Goal: Information Seeking & Learning: Learn about a topic

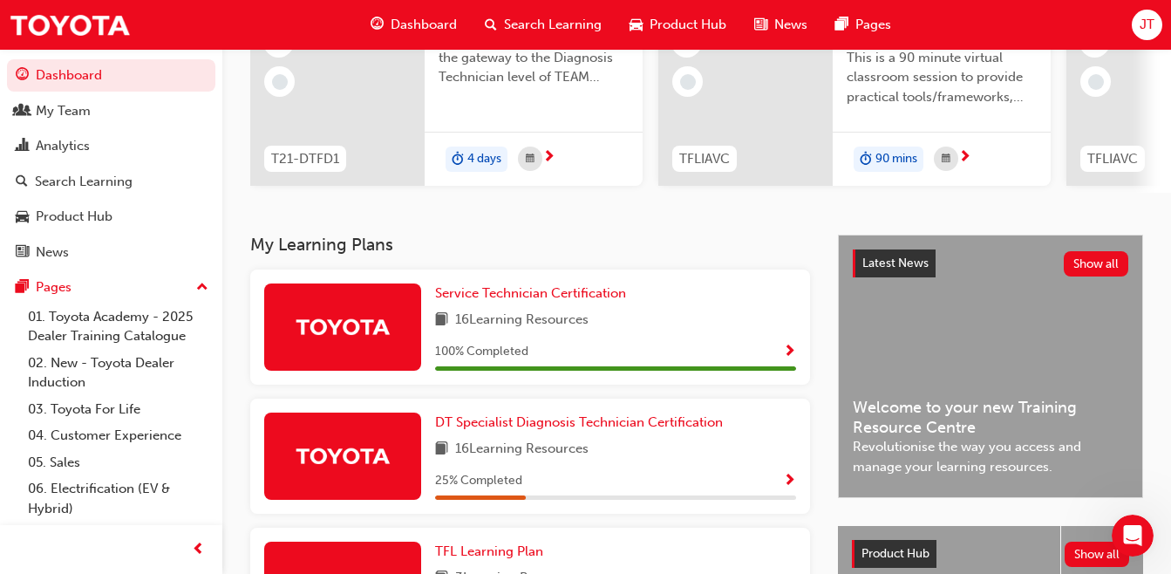
scroll to position [209, 0]
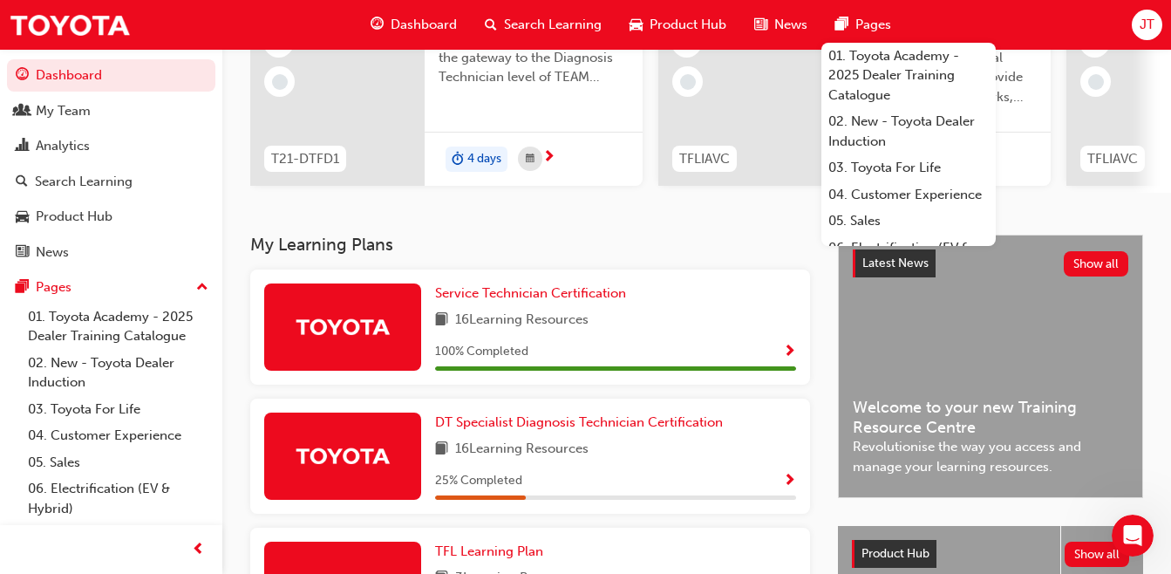
click at [535, 25] on span "Search Learning" at bounding box center [553, 25] width 98 height 20
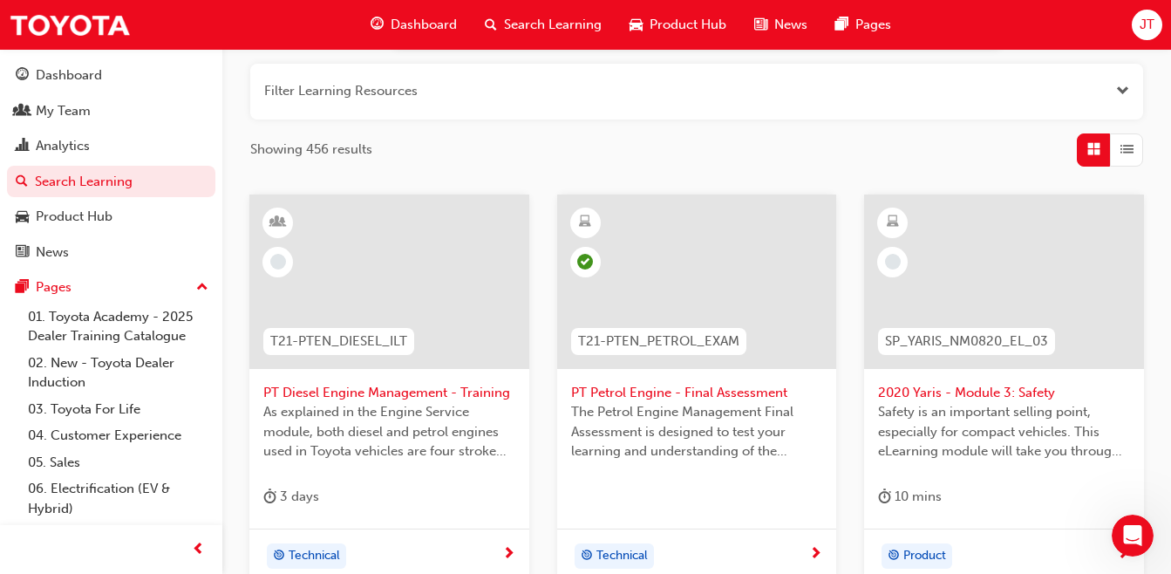
click at [721, 138] on div "Showing 456 results" at bounding box center [696, 149] width 893 height 33
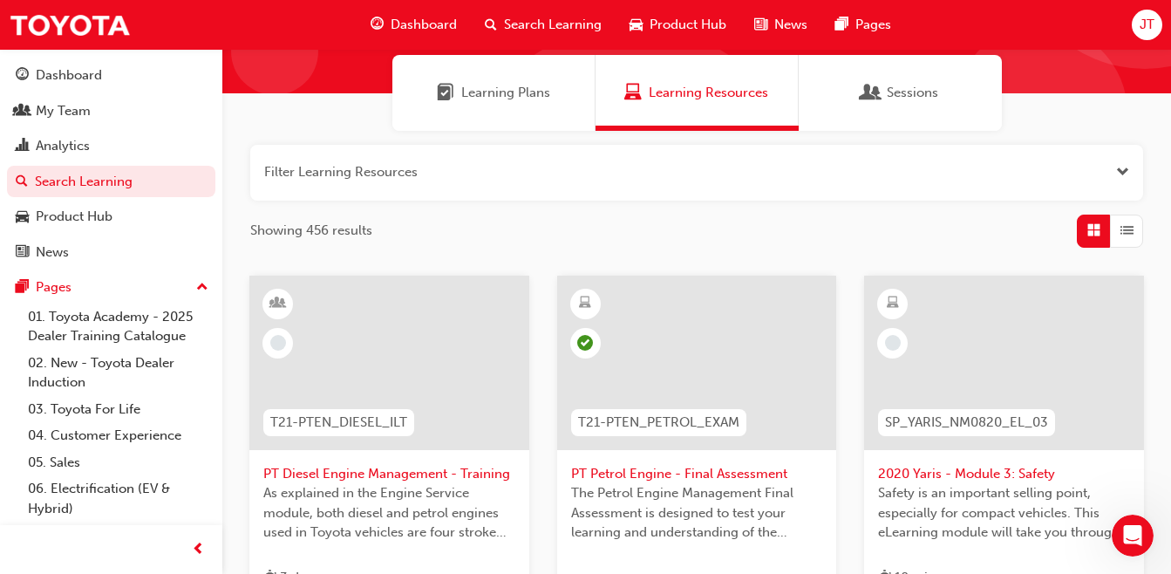
scroll to position [123, 0]
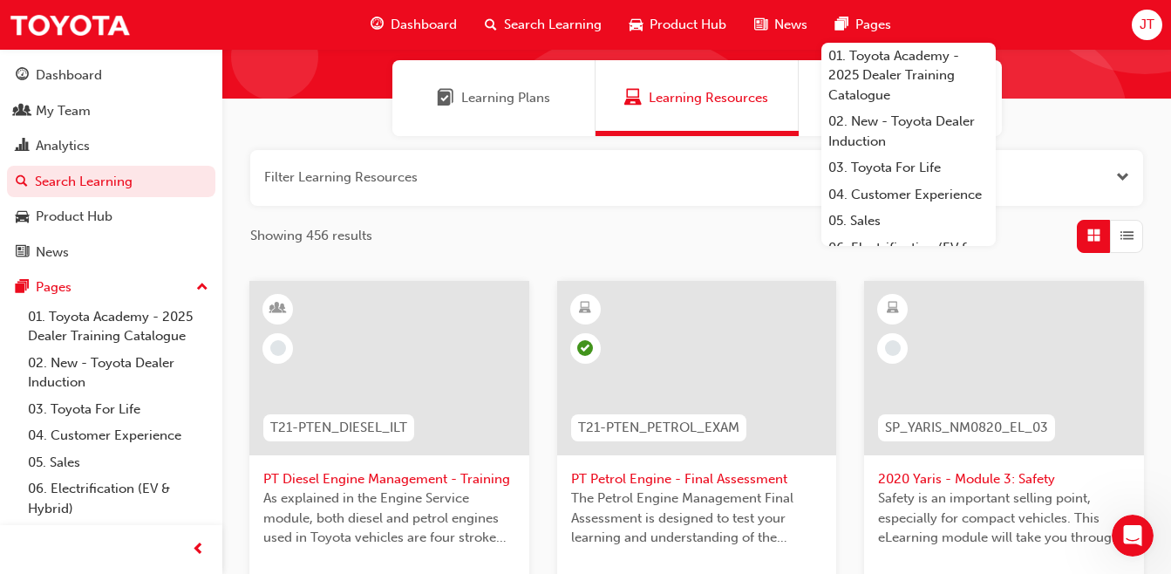
click at [464, 171] on button "button" at bounding box center [696, 178] width 893 height 56
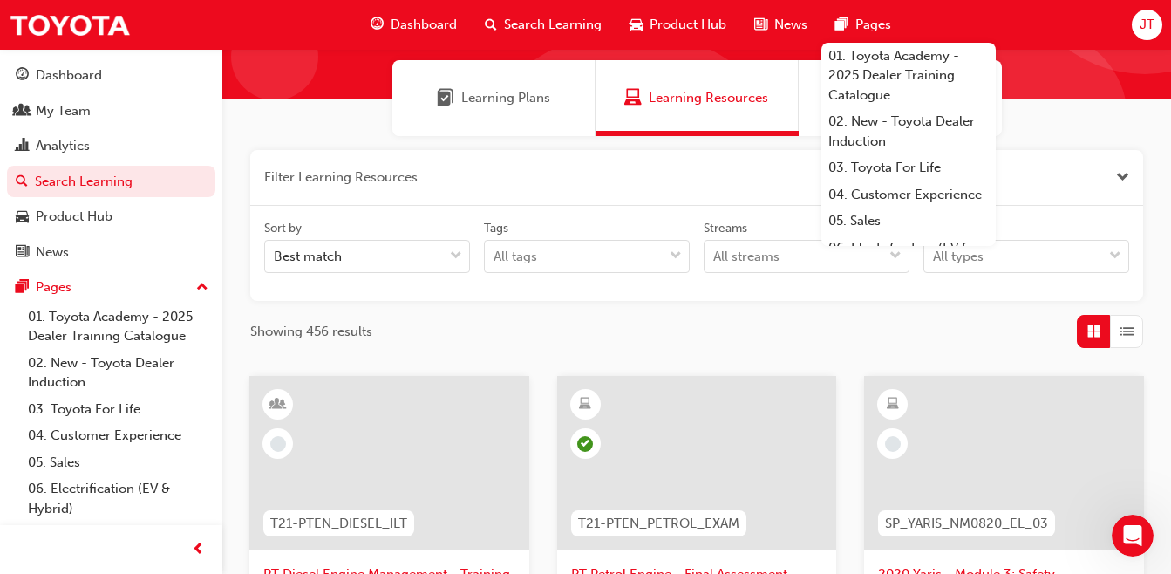
click at [464, 171] on button "button" at bounding box center [696, 178] width 893 height 56
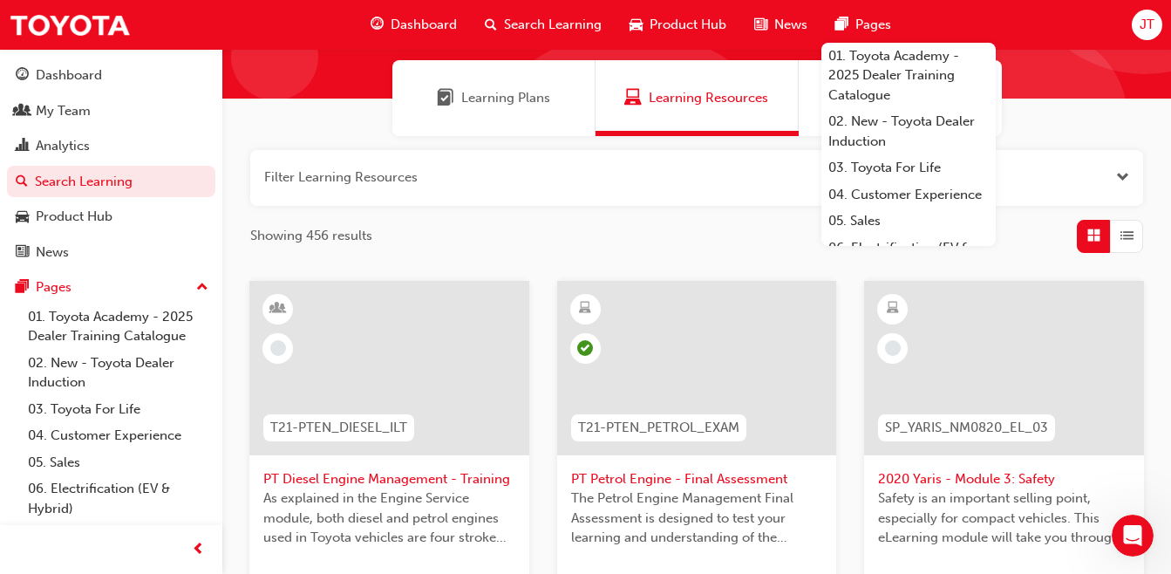
click at [464, 171] on button "button" at bounding box center [696, 178] width 893 height 56
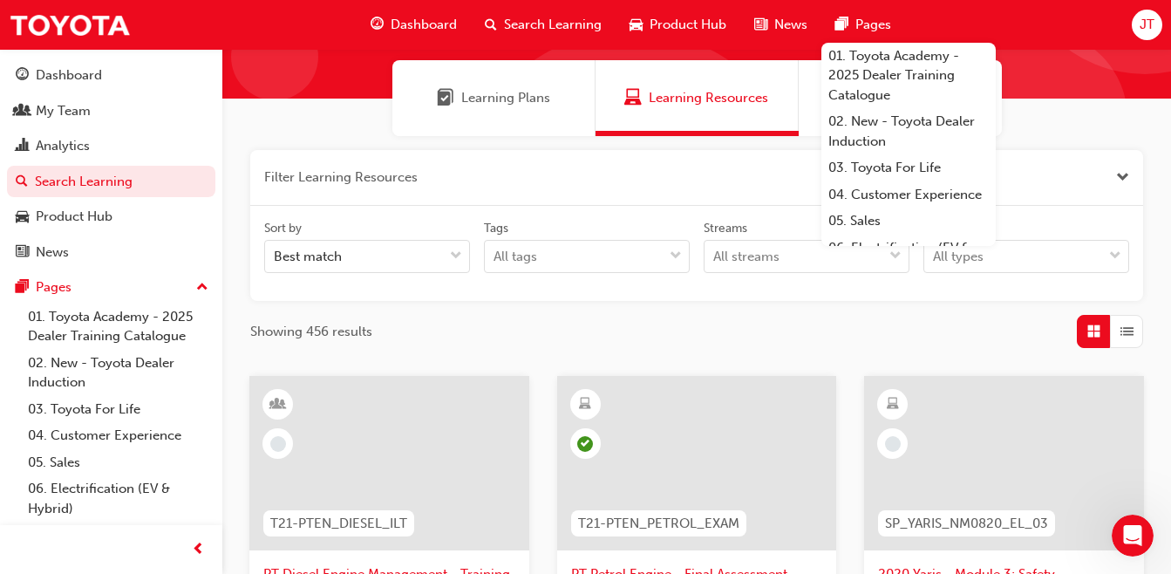
click at [824, 267] on div "All streams" at bounding box center [794, 257] width 178 height 31
click at [715, 263] on input "Streams All streams" at bounding box center [714, 255] width 2 height 15
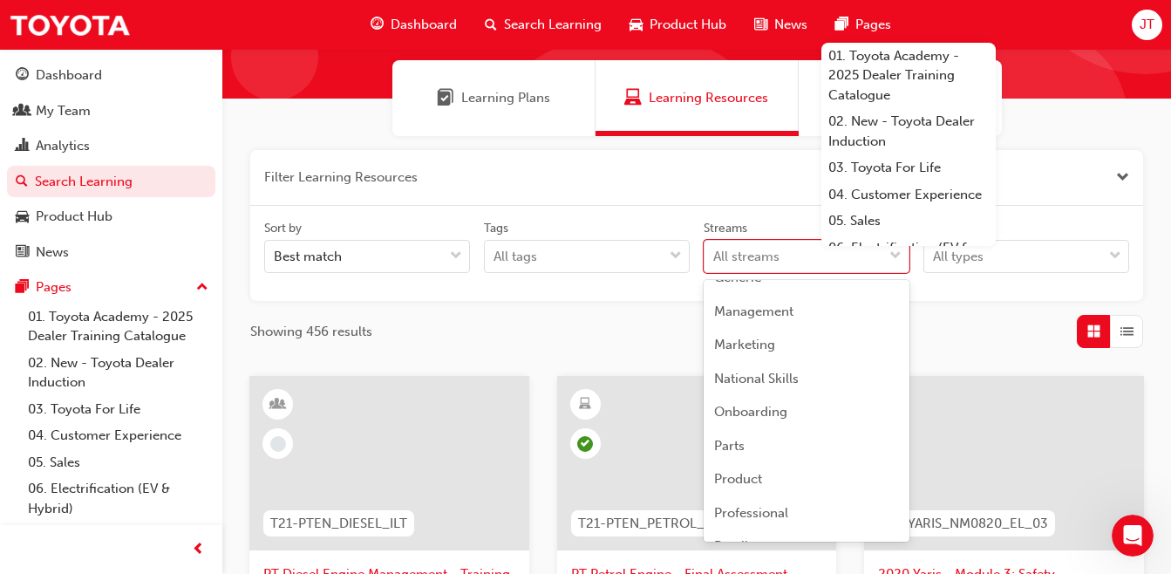
scroll to position [221, 0]
click at [779, 383] on span "National Skills" at bounding box center [756, 382] width 85 height 16
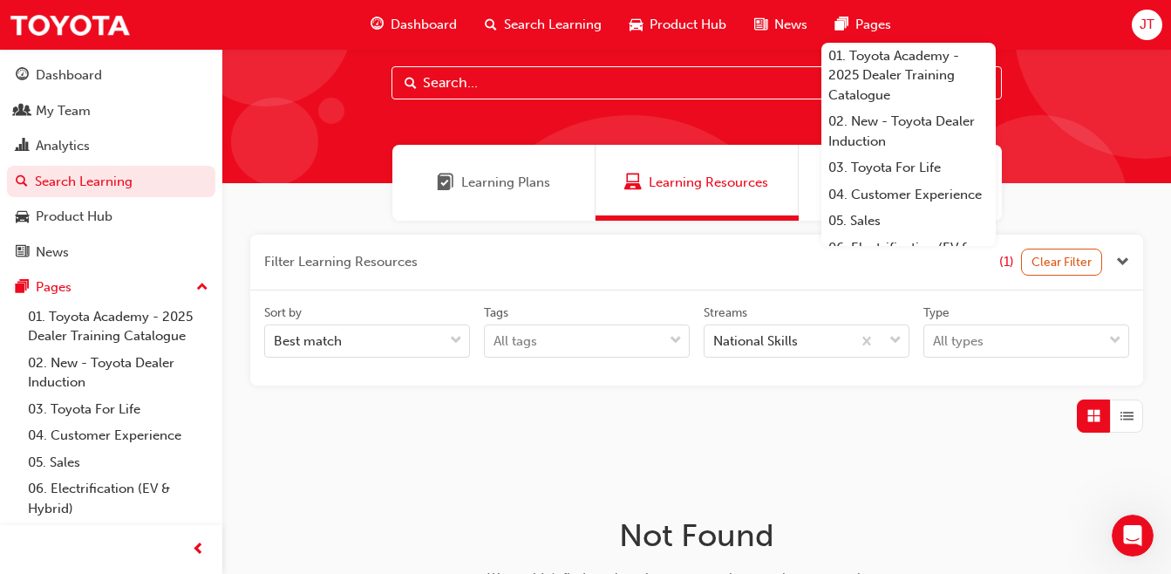
scroll to position [123, 0]
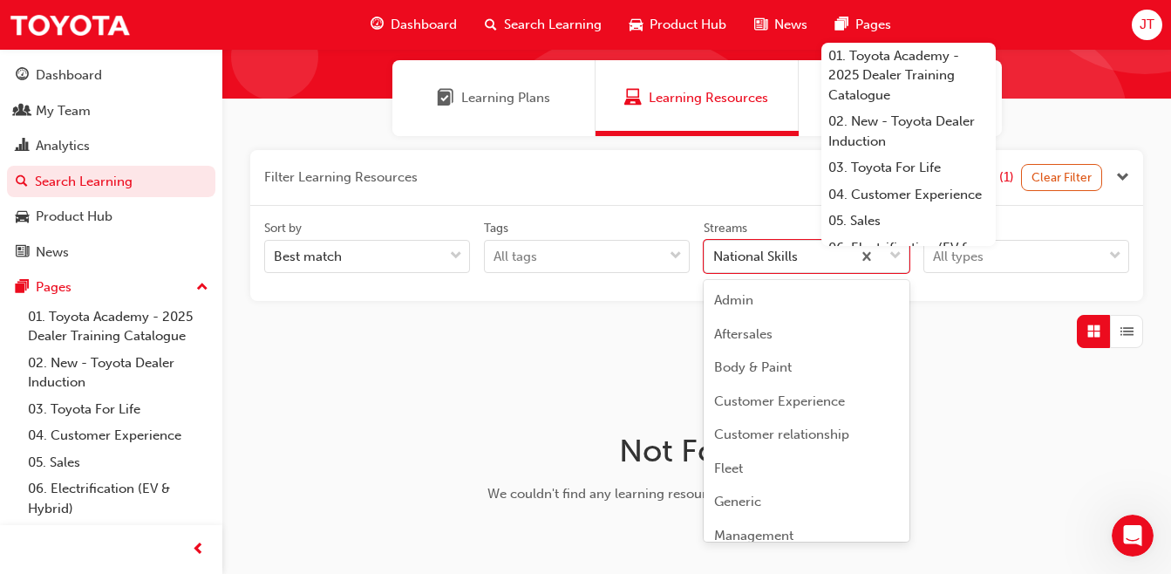
click at [888, 260] on div at bounding box center [880, 256] width 58 height 31
click at [715, 260] on input "Streams option National Skills focused, 10 of 23. 23 results available. Use Up …" at bounding box center [714, 255] width 2 height 15
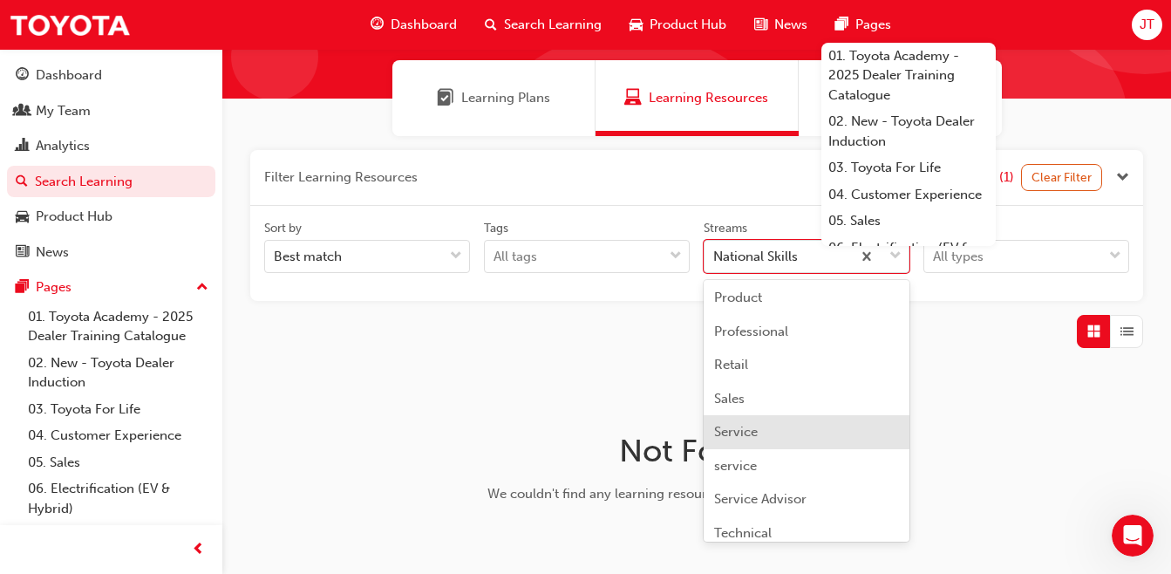
click at [873, 427] on div "Service" at bounding box center [807, 432] width 206 height 34
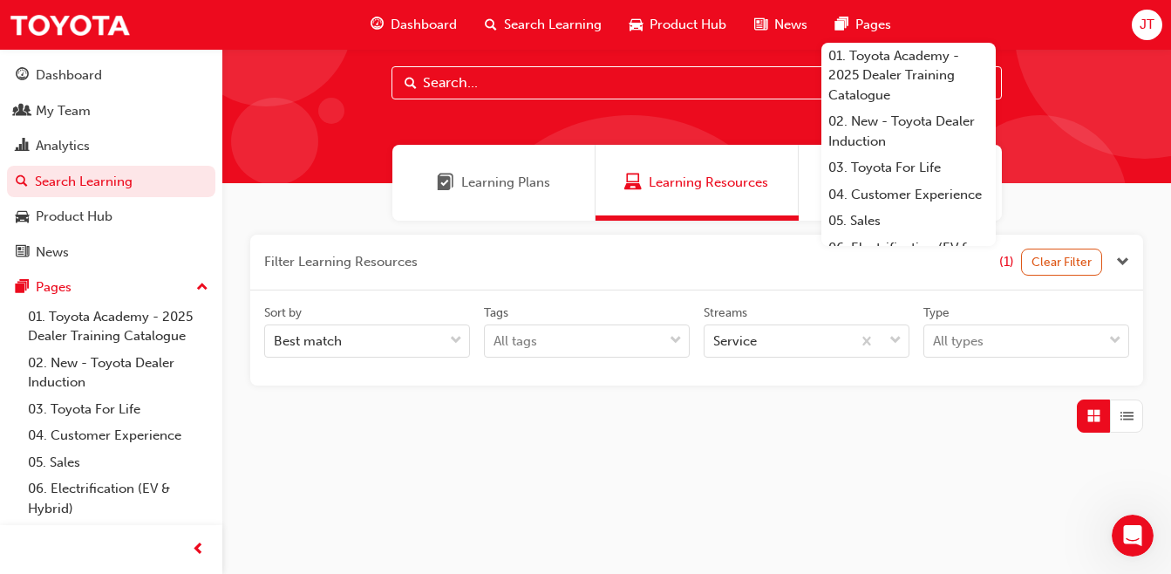
scroll to position [38, 0]
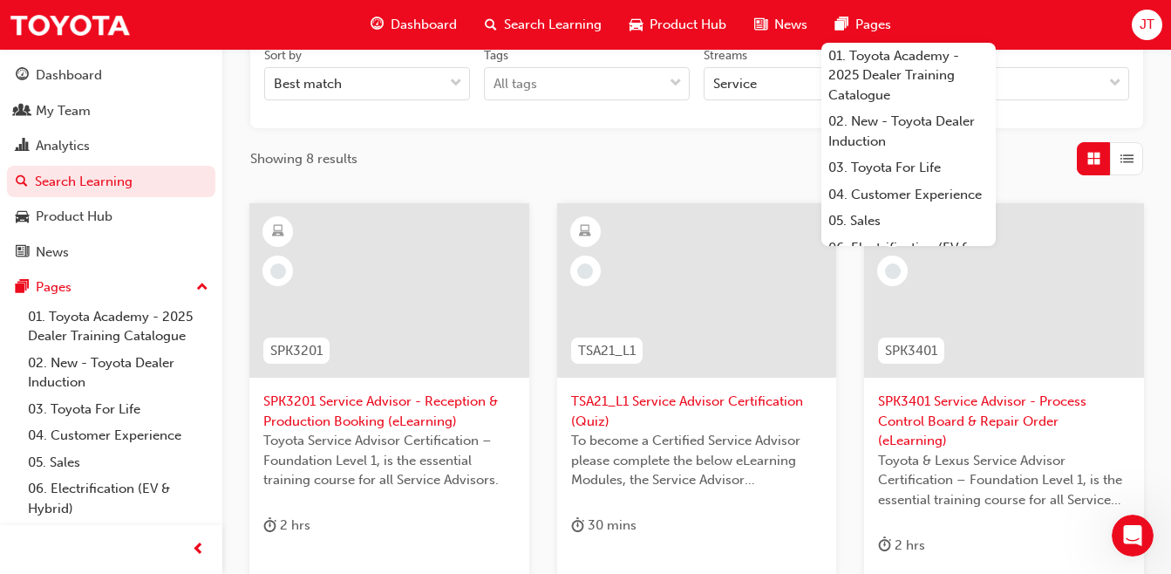
scroll to position [218, 0]
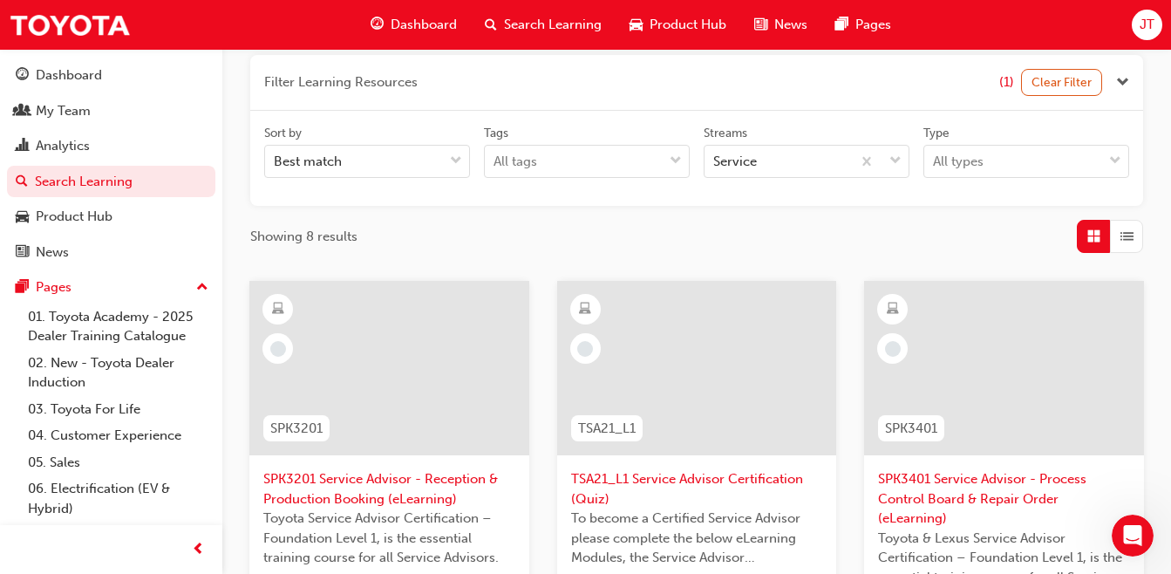
click at [664, 23] on span "Product Hub" at bounding box center [688, 25] width 77 height 20
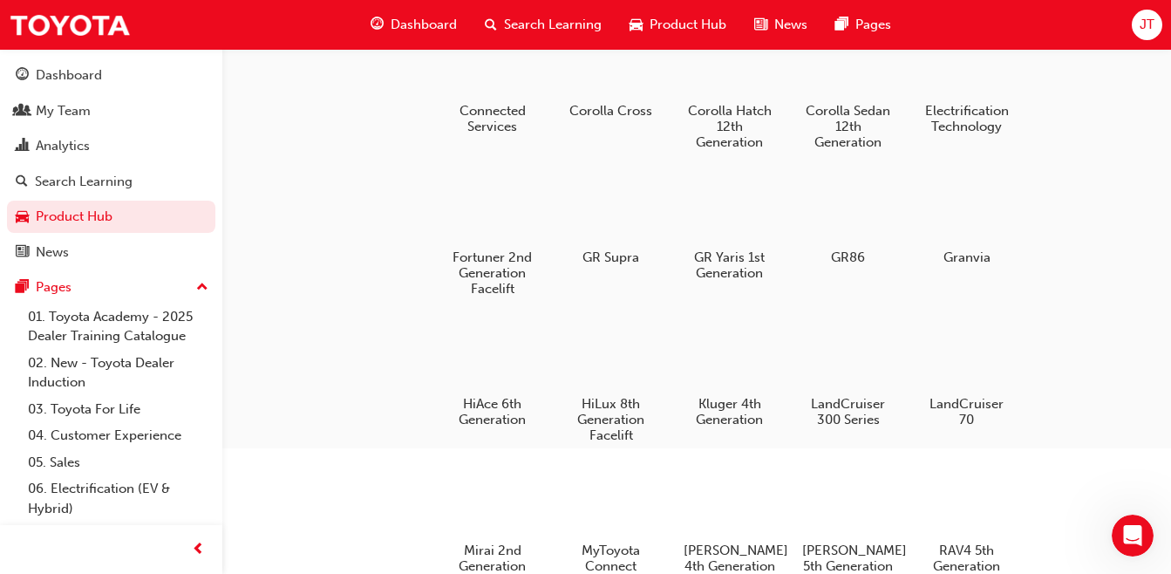
click at [565, 26] on span "Search Learning" at bounding box center [553, 25] width 98 height 20
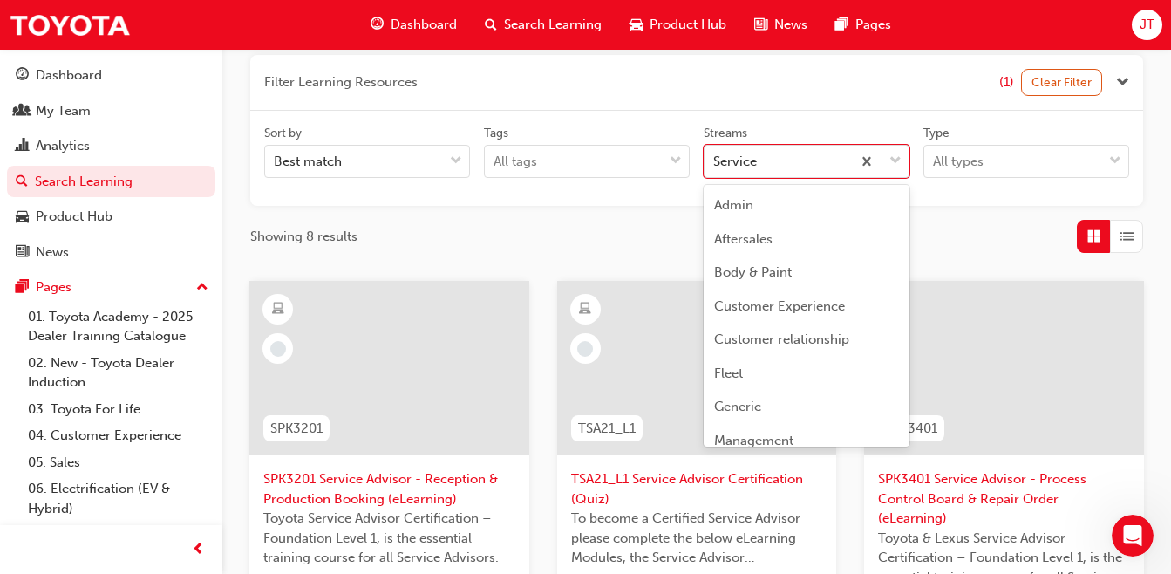
click at [901, 160] on span "down-icon" at bounding box center [895, 161] width 12 height 23
click at [715, 160] on input "Streams option Service focused, 17 of 23. 23 results available. Use Up and Down…" at bounding box center [714, 160] width 2 height 15
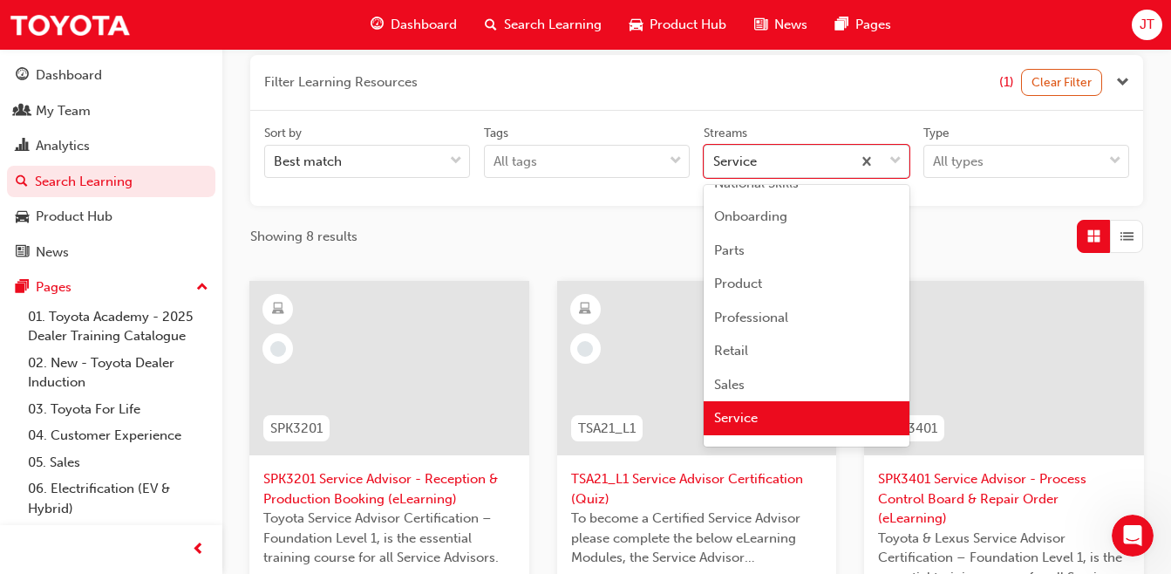
scroll to position [518, 0]
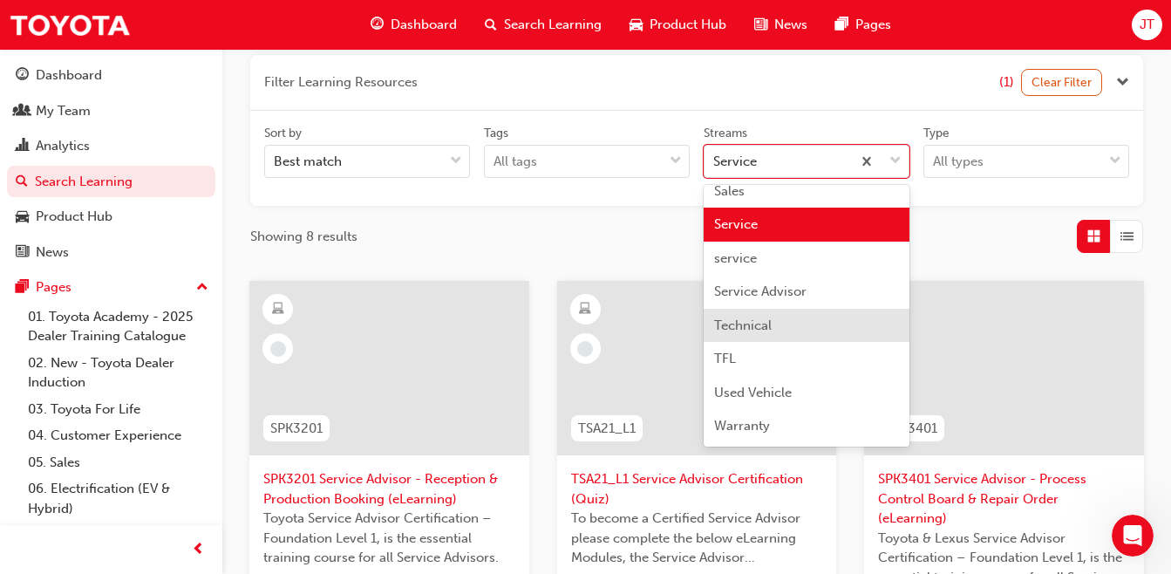
click at [795, 325] on div "Technical" at bounding box center [807, 326] width 206 height 34
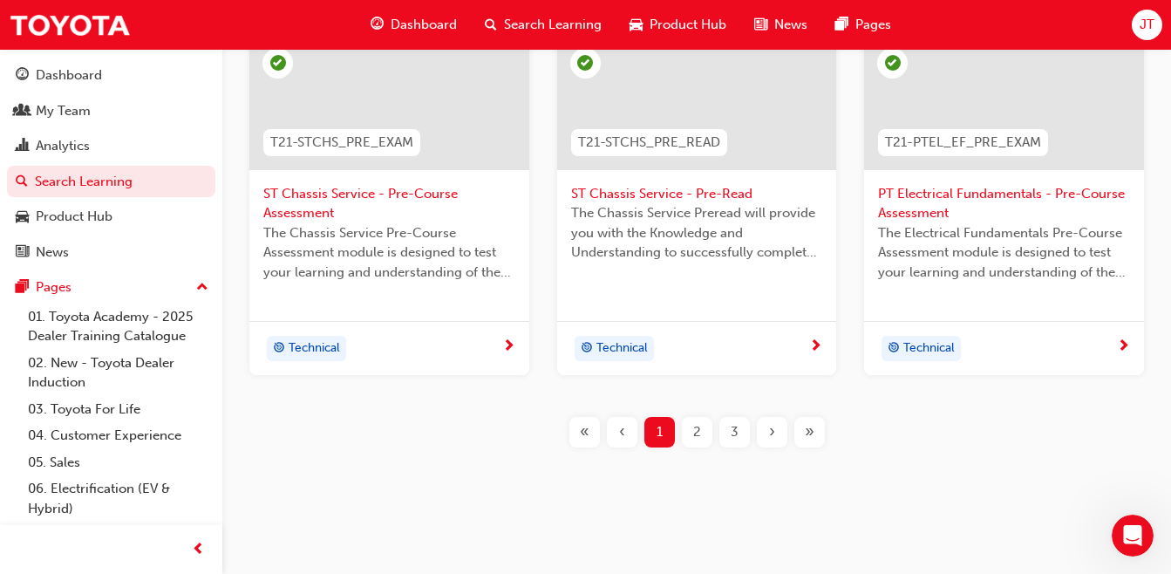
scroll to position [974, 0]
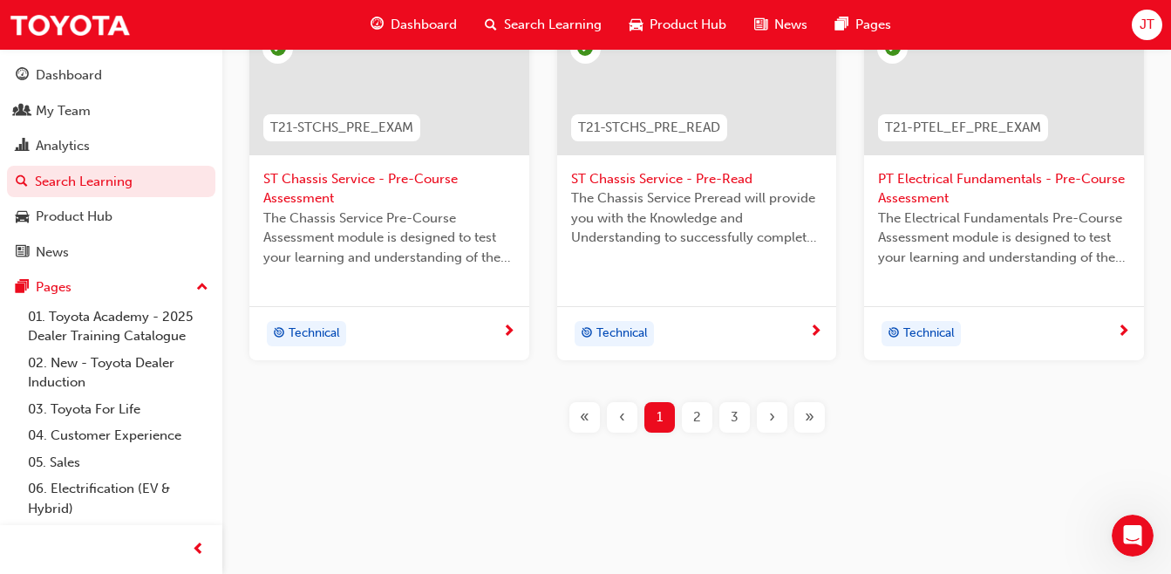
click at [704, 423] on div "2" at bounding box center [697, 417] width 31 height 31
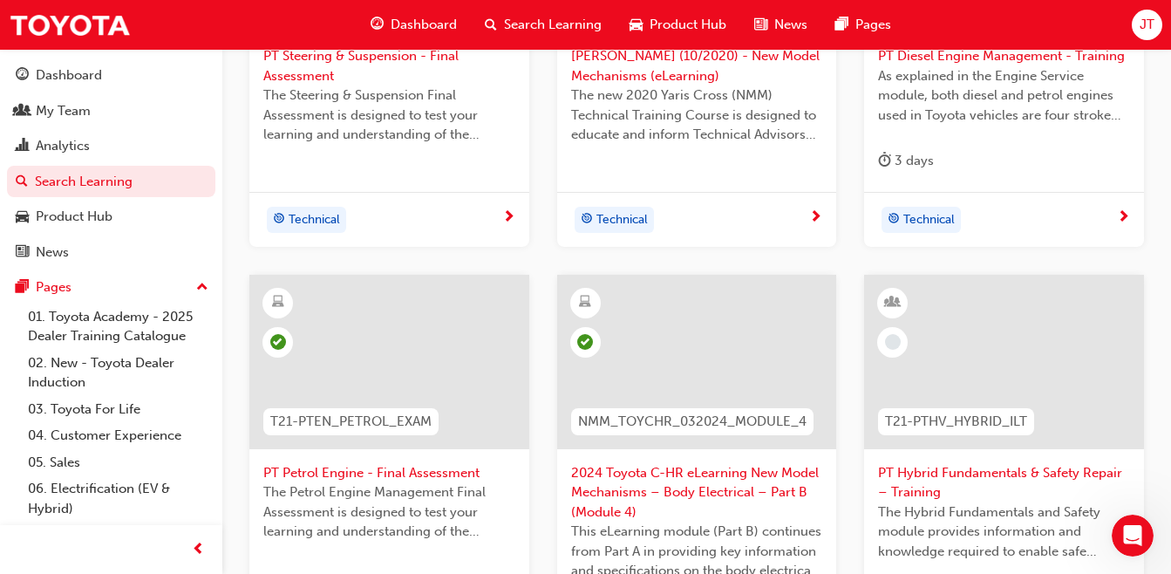
scroll to position [983, 0]
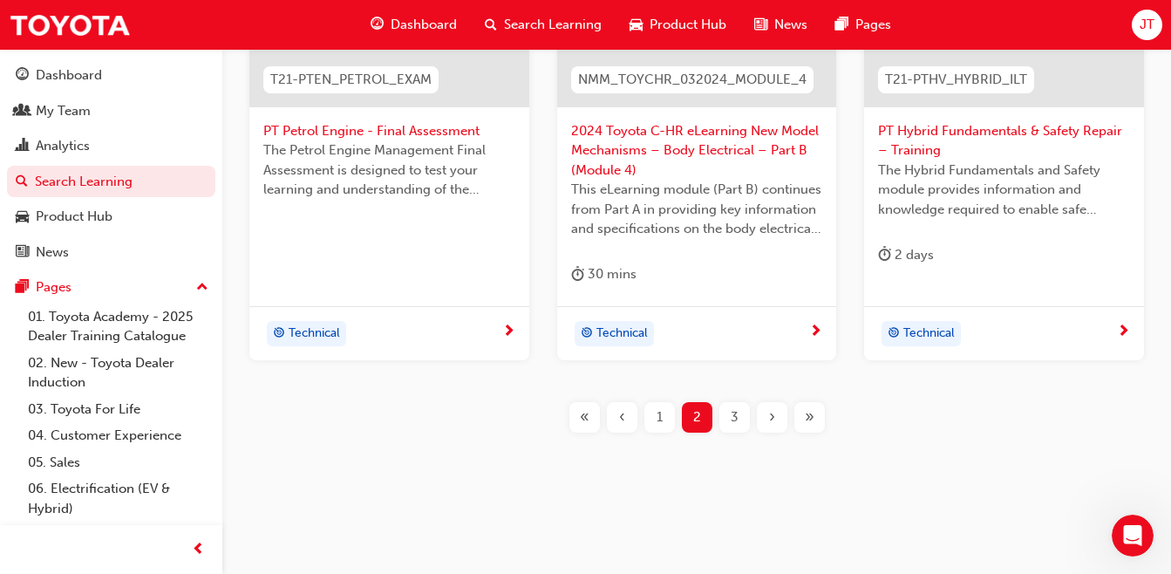
click at [740, 419] on div "3" at bounding box center [734, 417] width 31 height 31
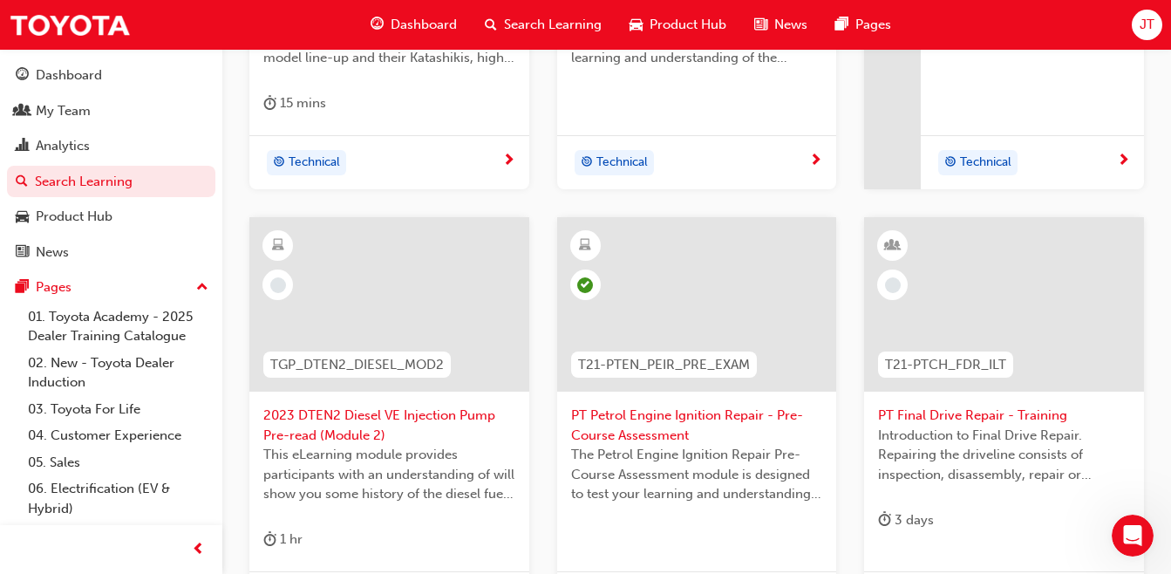
scroll to position [833, 0]
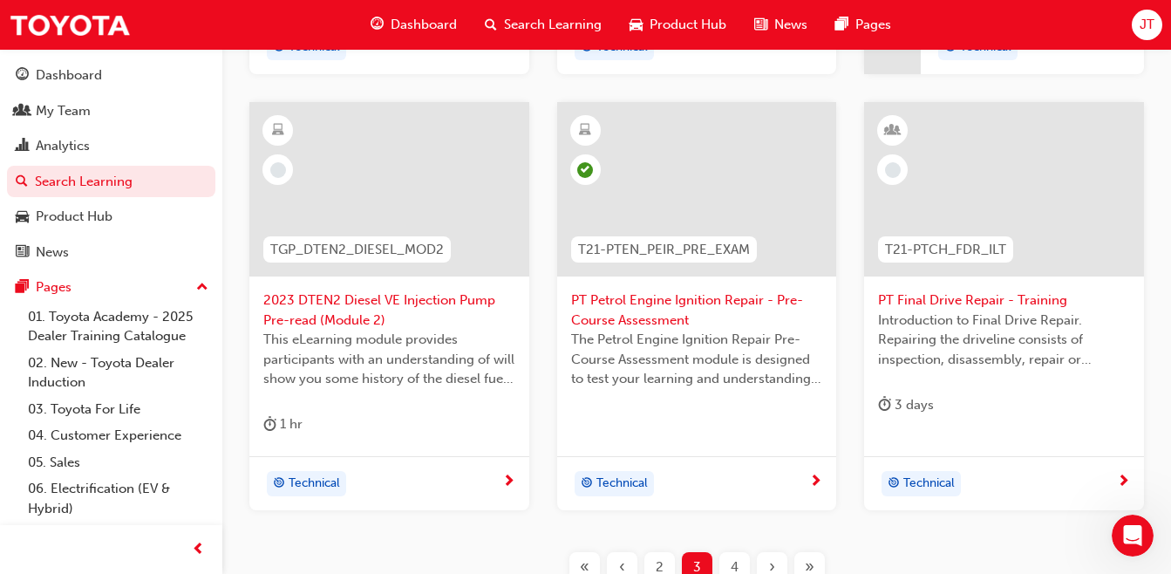
click at [740, 559] on div "4" at bounding box center [734, 567] width 31 height 31
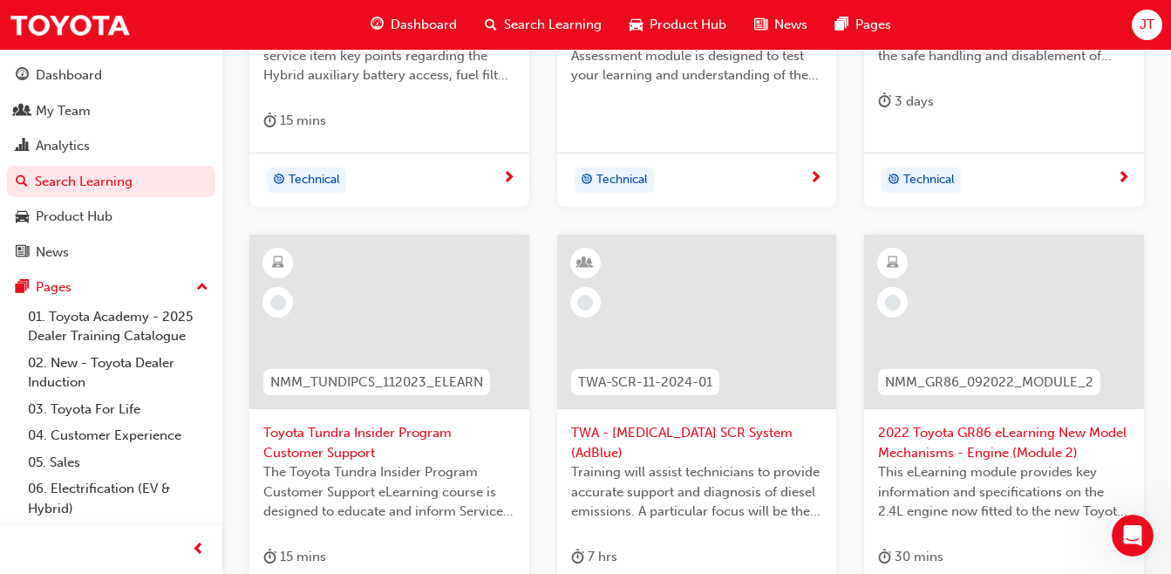
scroll to position [609, 0]
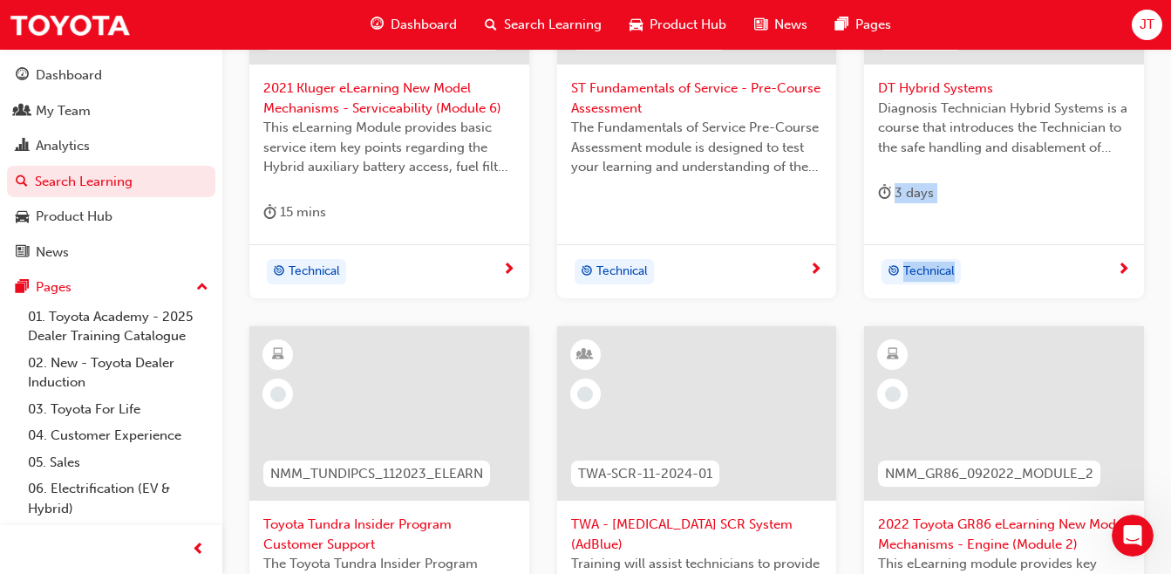
drag, startPoint x: 1167, startPoint y: 254, endPoint x: 1187, endPoint y: 200, distance: 57.7
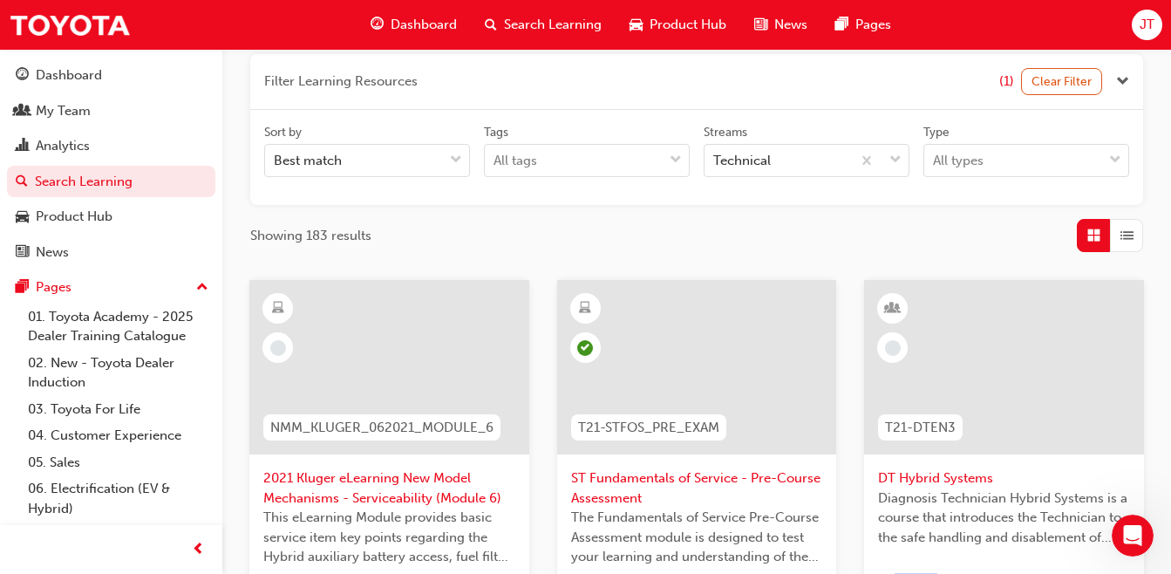
scroll to position [204, 0]
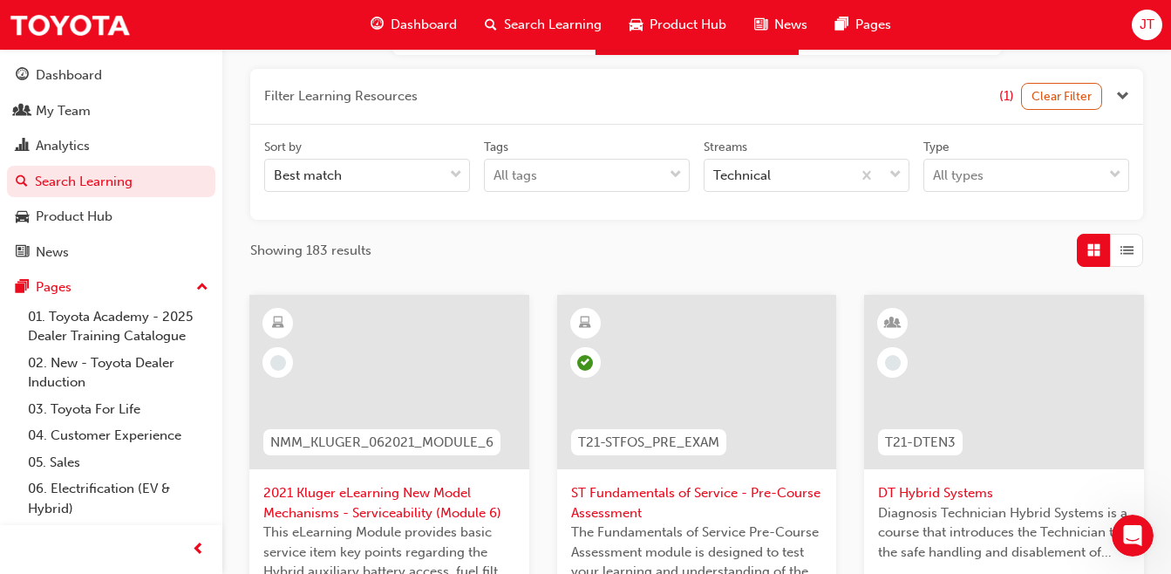
click at [1131, 97] on button "button" at bounding box center [696, 97] width 893 height 56
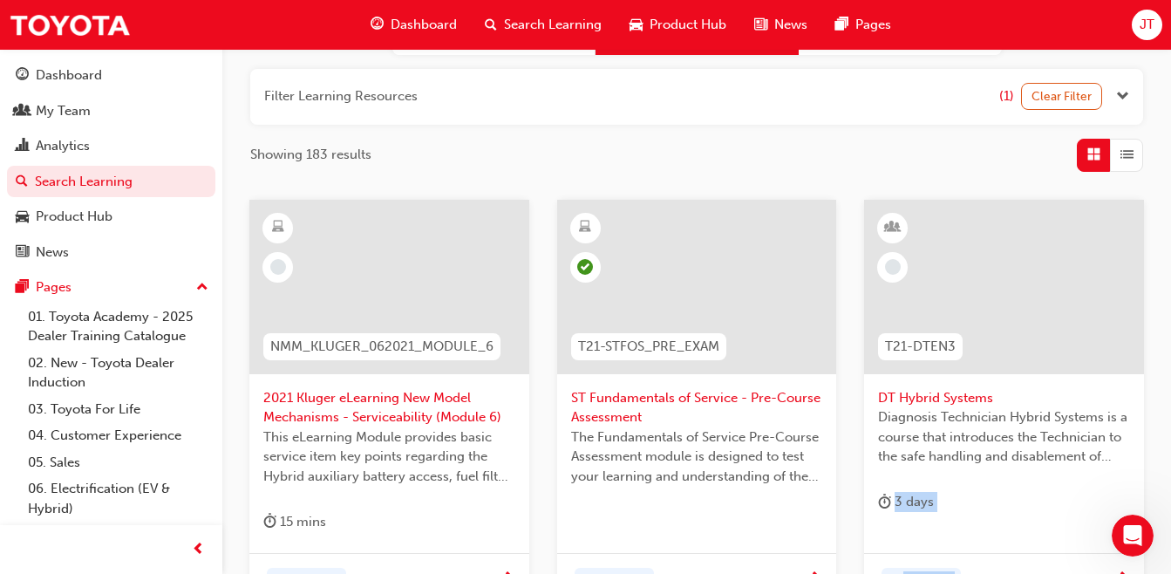
click at [1131, 97] on button "button" at bounding box center [696, 97] width 893 height 56
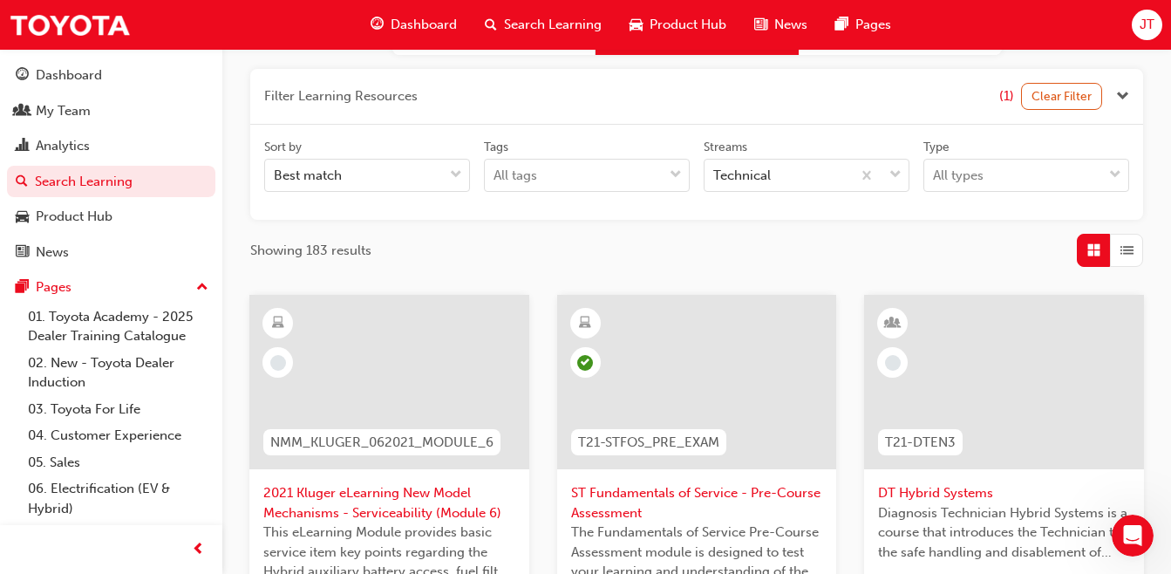
click at [1131, 97] on button "button" at bounding box center [696, 97] width 893 height 56
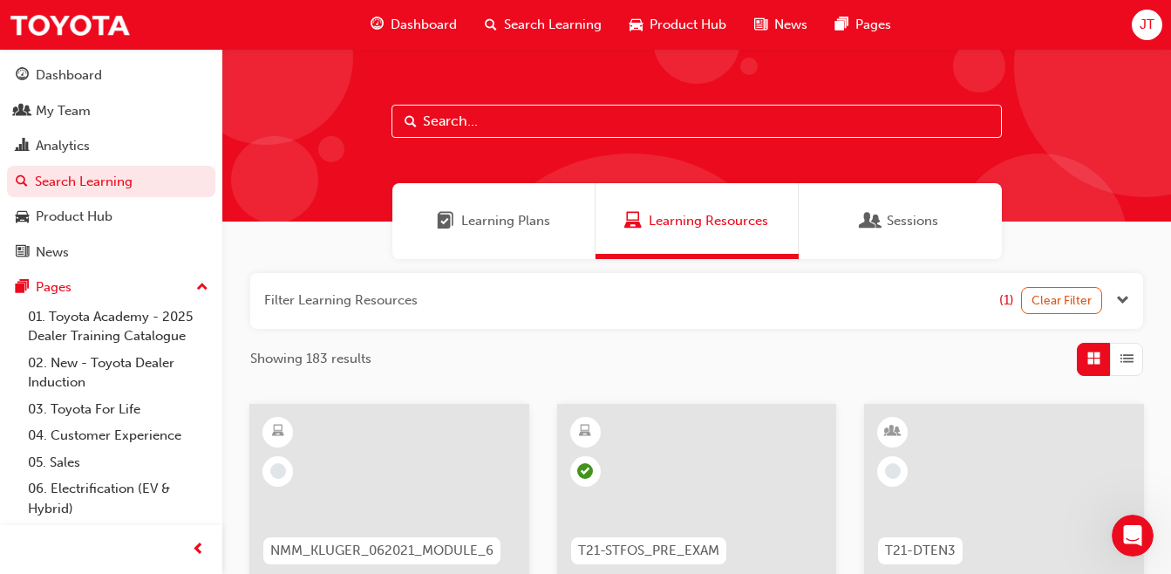
click at [485, 230] on span "Learning Plans" at bounding box center [505, 221] width 89 height 20
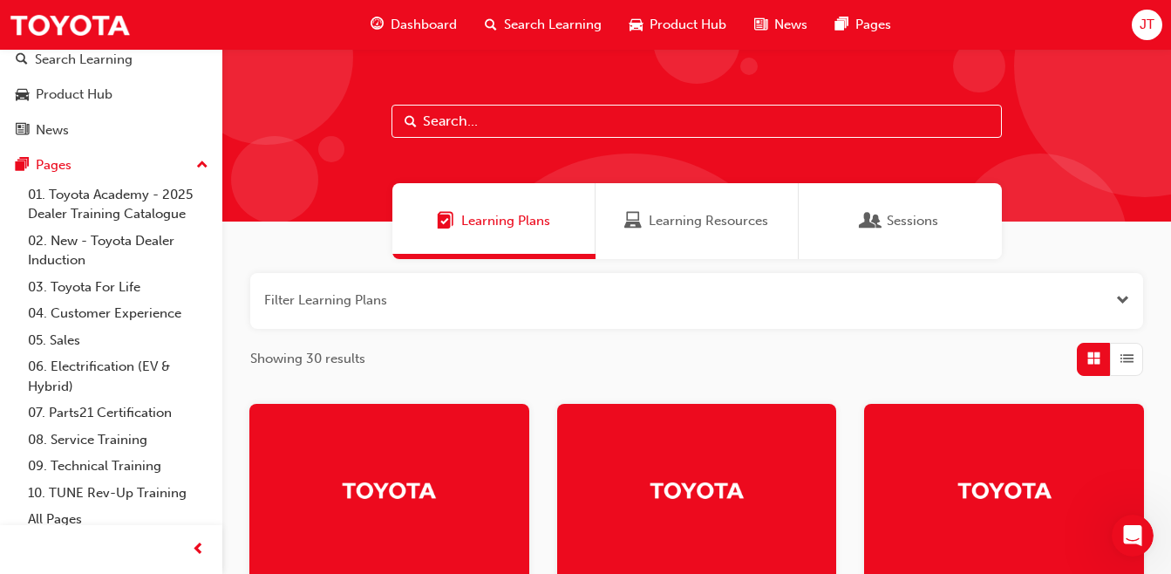
scroll to position [132, 0]
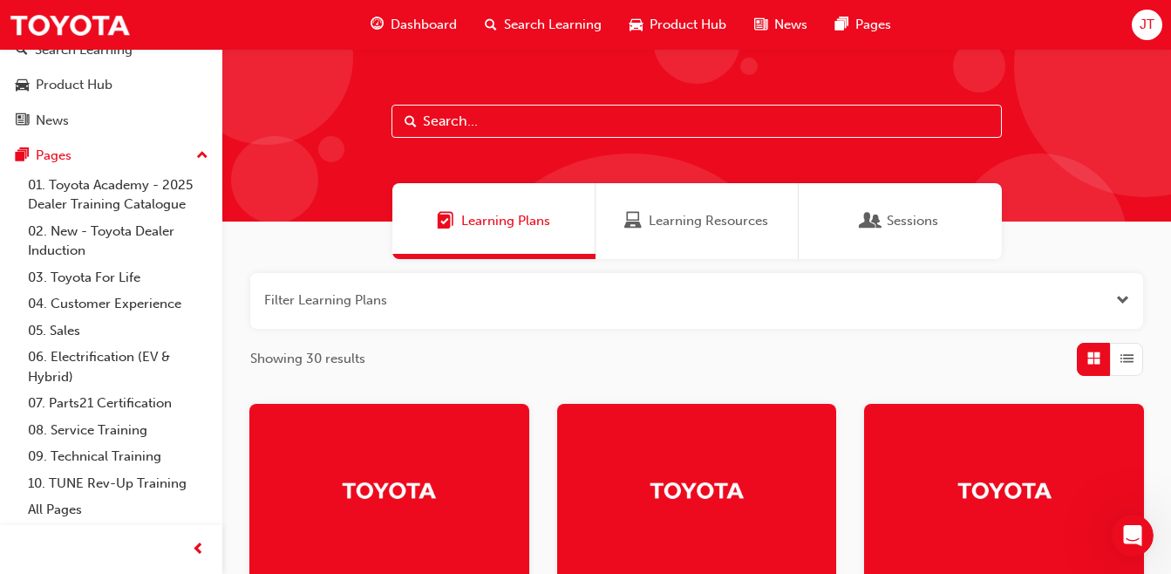
click at [442, 119] on input "text" at bounding box center [696, 121] width 610 height 33
type input "hybrid"
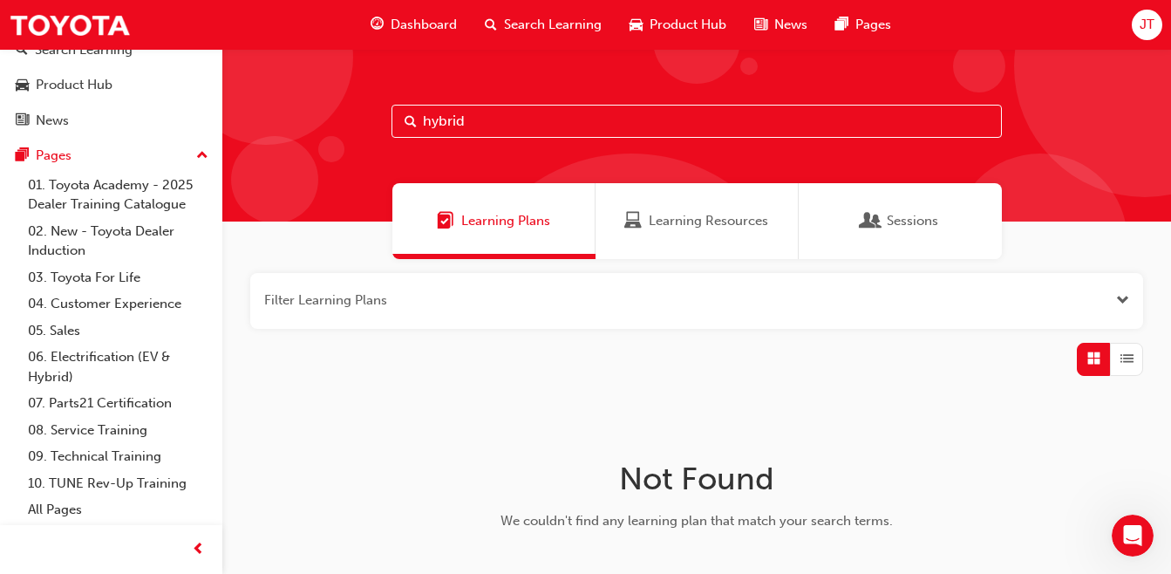
click at [639, 233] on div "Learning Resources" at bounding box center [697, 221] width 203 height 76
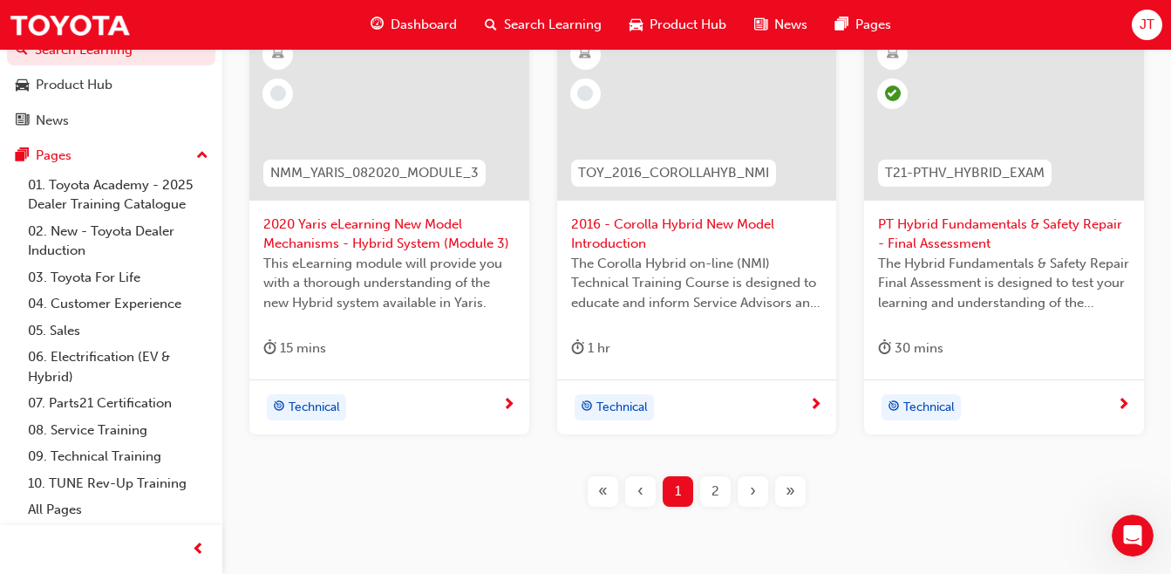
scroll to position [888, 0]
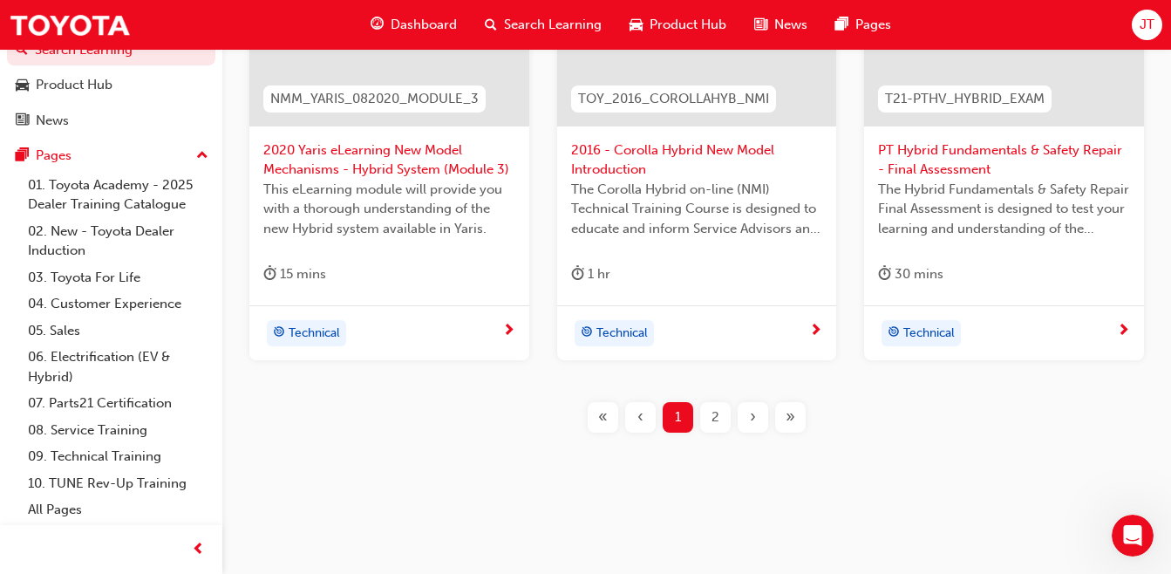
click at [705, 419] on div "2" at bounding box center [715, 417] width 31 height 31
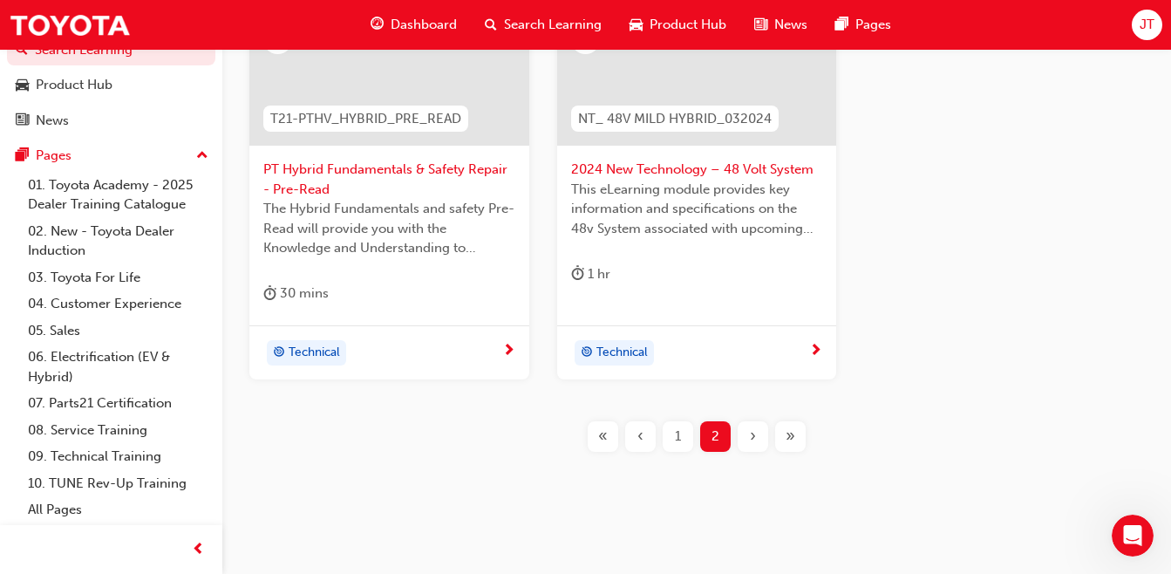
click at [394, 169] on span "PT Hybrid Fundamentals & Safety Repair - Pre-Read" at bounding box center [389, 179] width 252 height 39
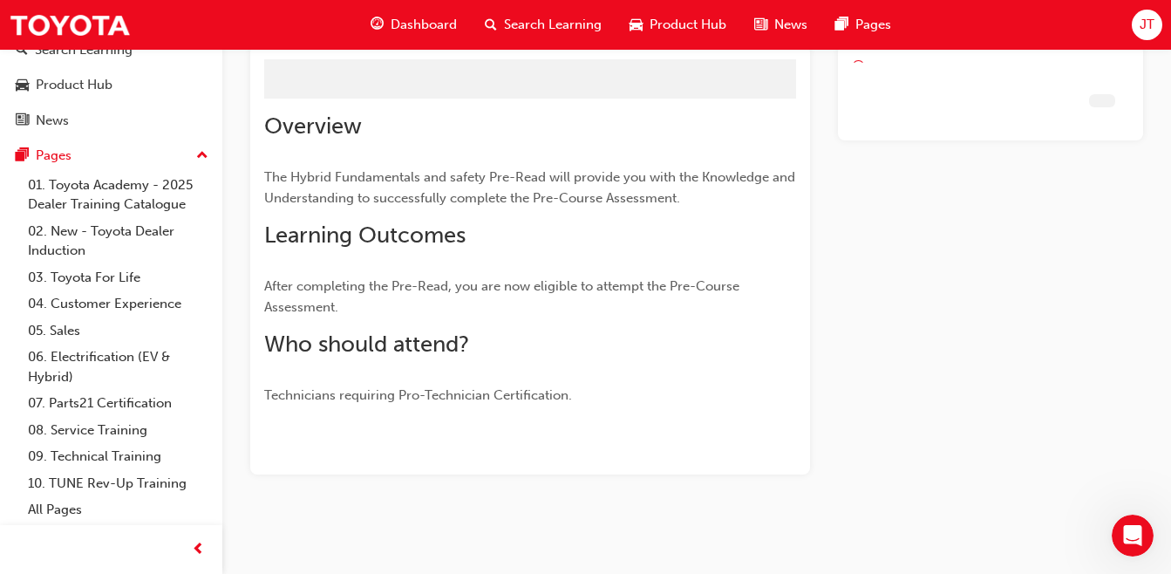
scroll to position [112, 0]
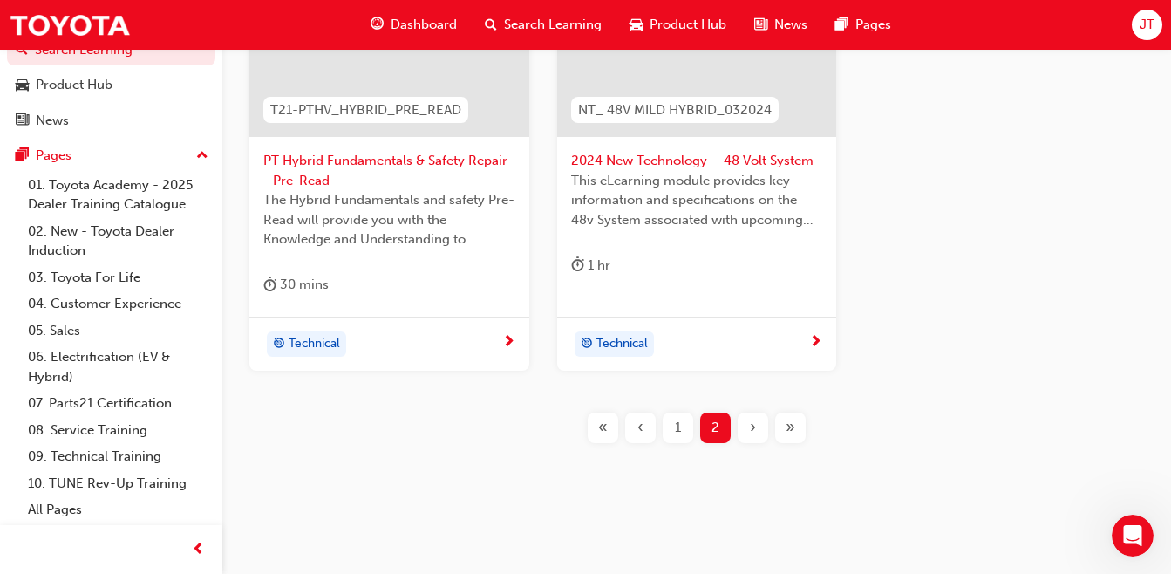
scroll to position [907, 0]
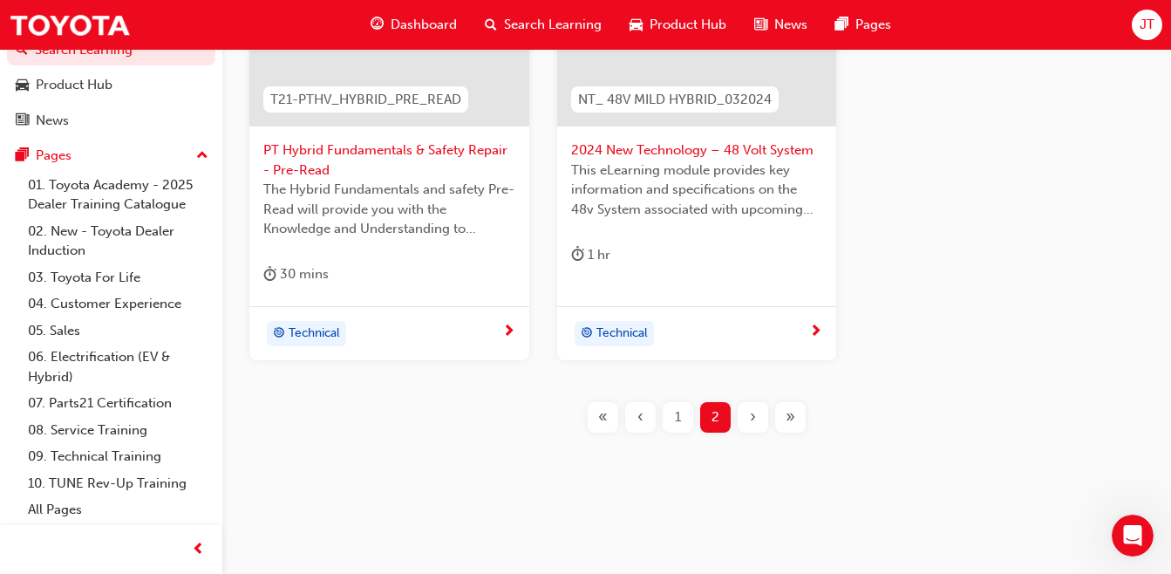
click at [673, 415] on div "1" at bounding box center [678, 417] width 31 height 31
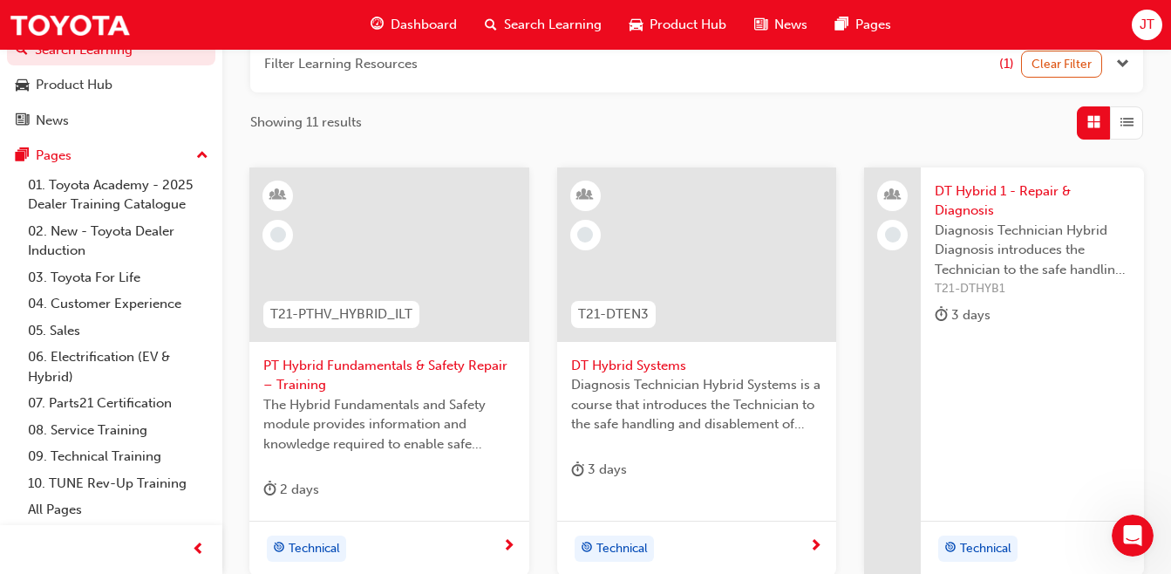
scroll to position [272, 0]
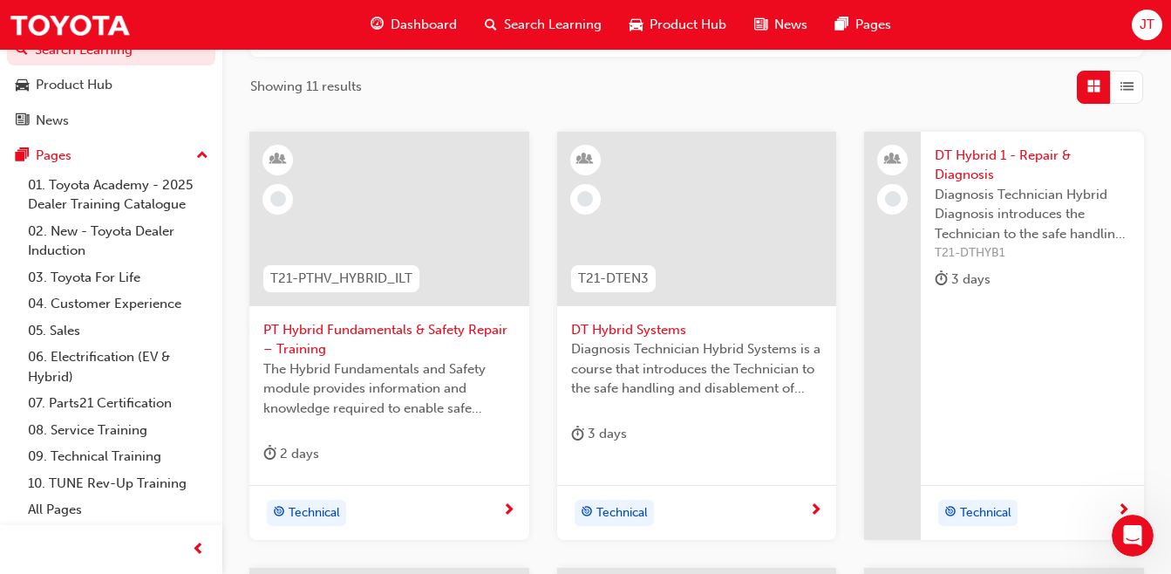
click at [289, 337] on span "PT Hybrid Fundamentals & Safety Repair – Training" at bounding box center [389, 339] width 252 height 39
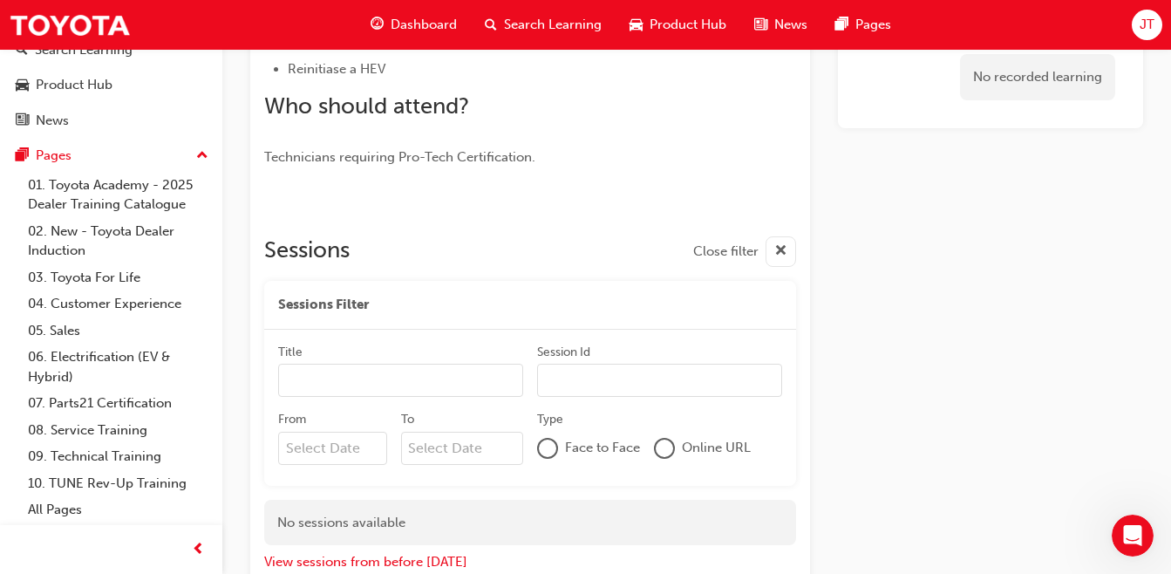
scroll to position [615, 0]
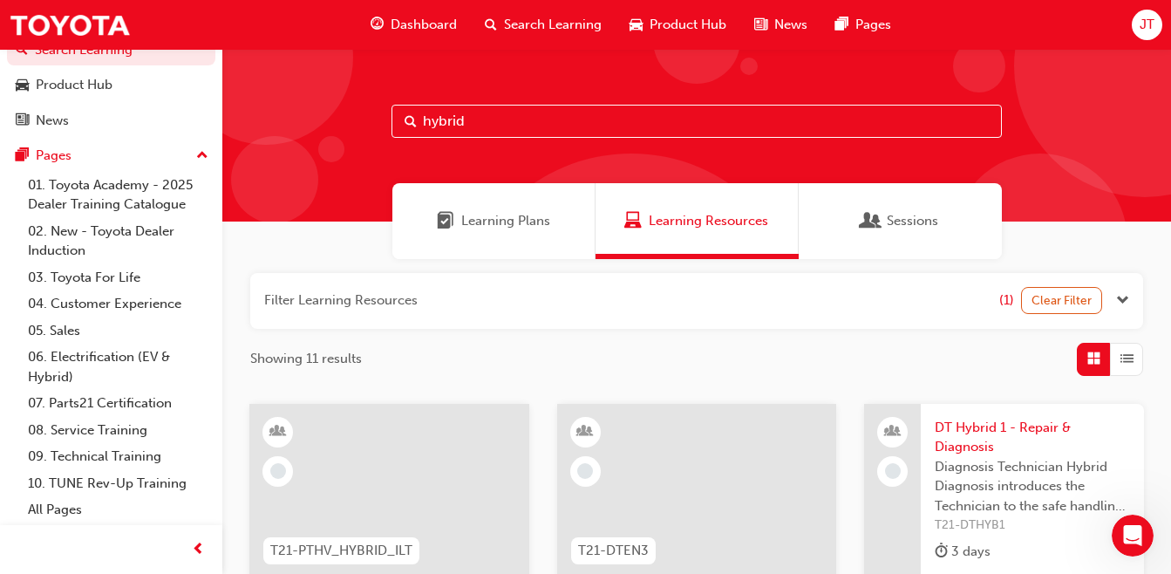
click at [1144, 184] on div "Learning Plans Learning Resources Sessions" at bounding box center [696, 221] width 949 height 76
